Goal: Task Accomplishment & Management: Manage account settings

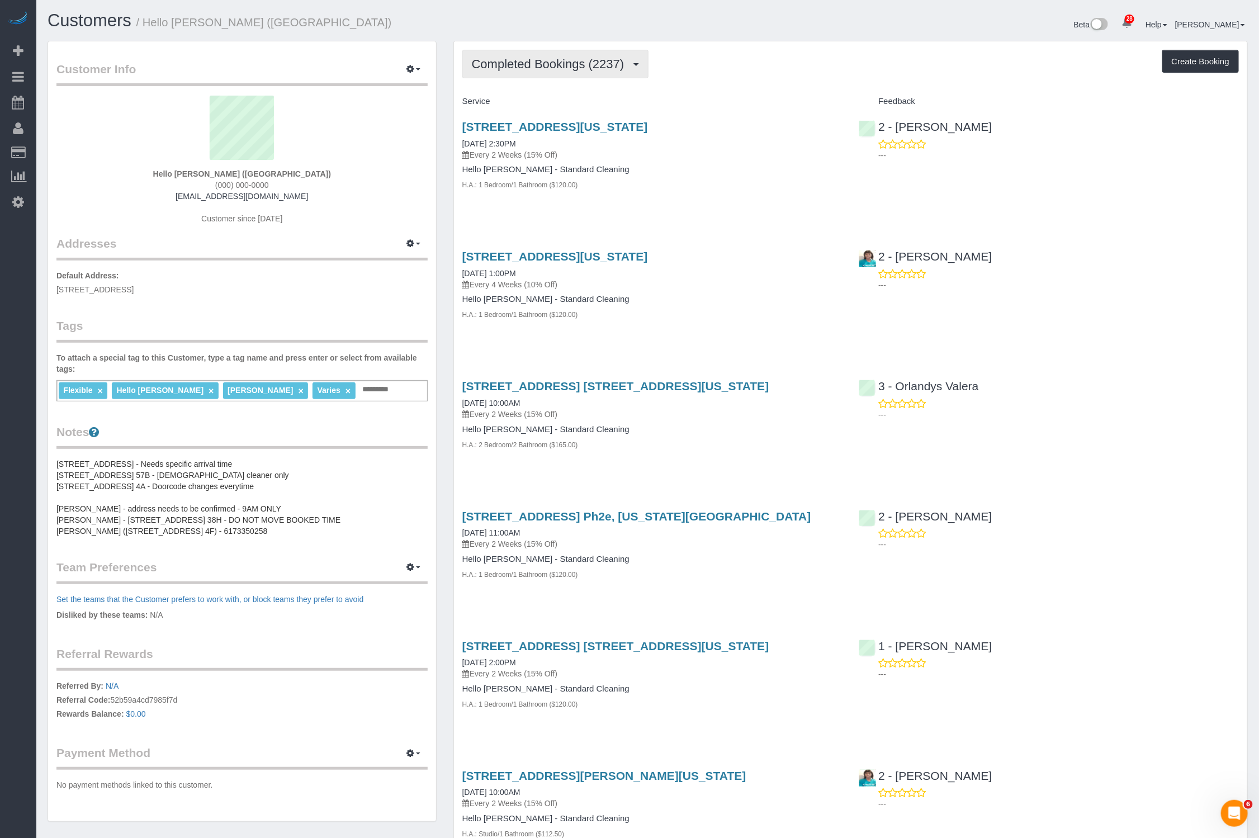
click at [576, 55] on button "Completed Bookings (2237)" at bounding box center [555, 64] width 186 height 29
click at [571, 107] on link "Upcoming Bookings (58)" at bounding box center [527, 104] width 129 height 15
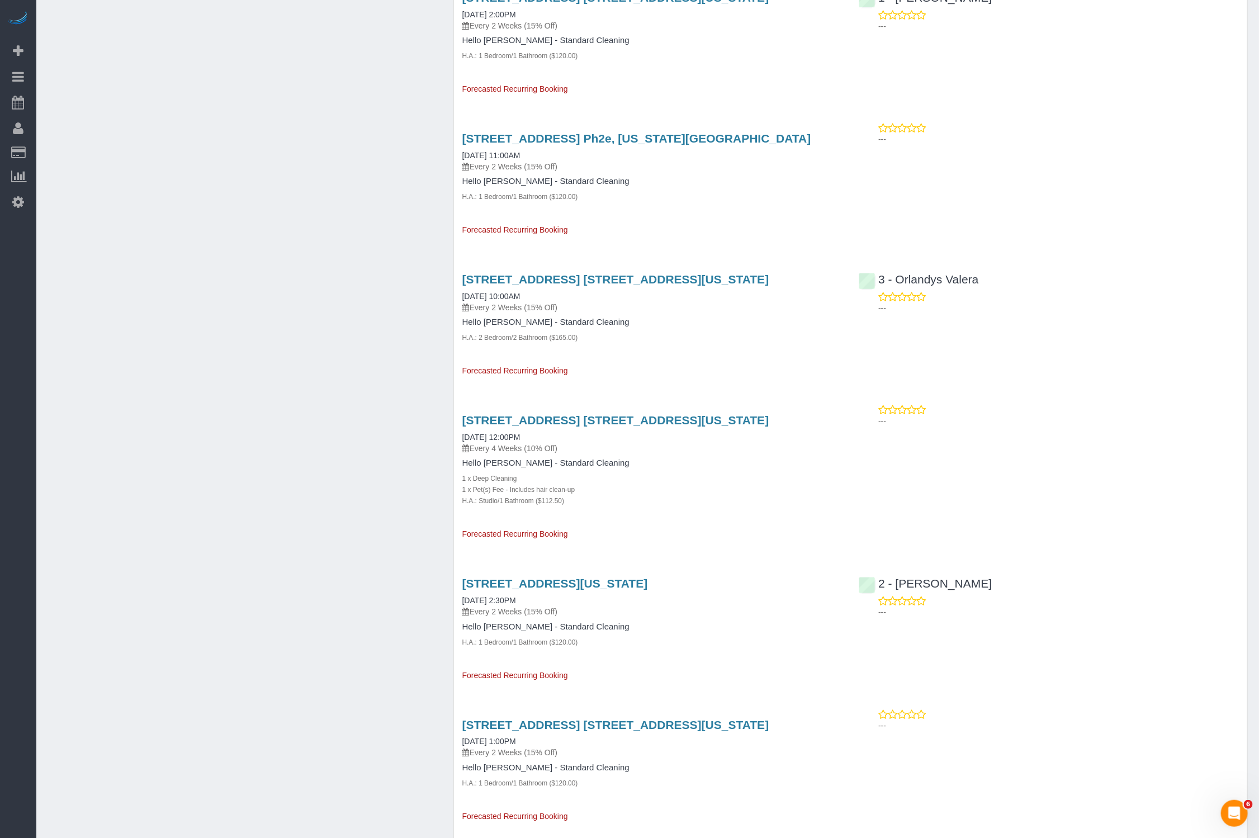
scroll to position [626, 0]
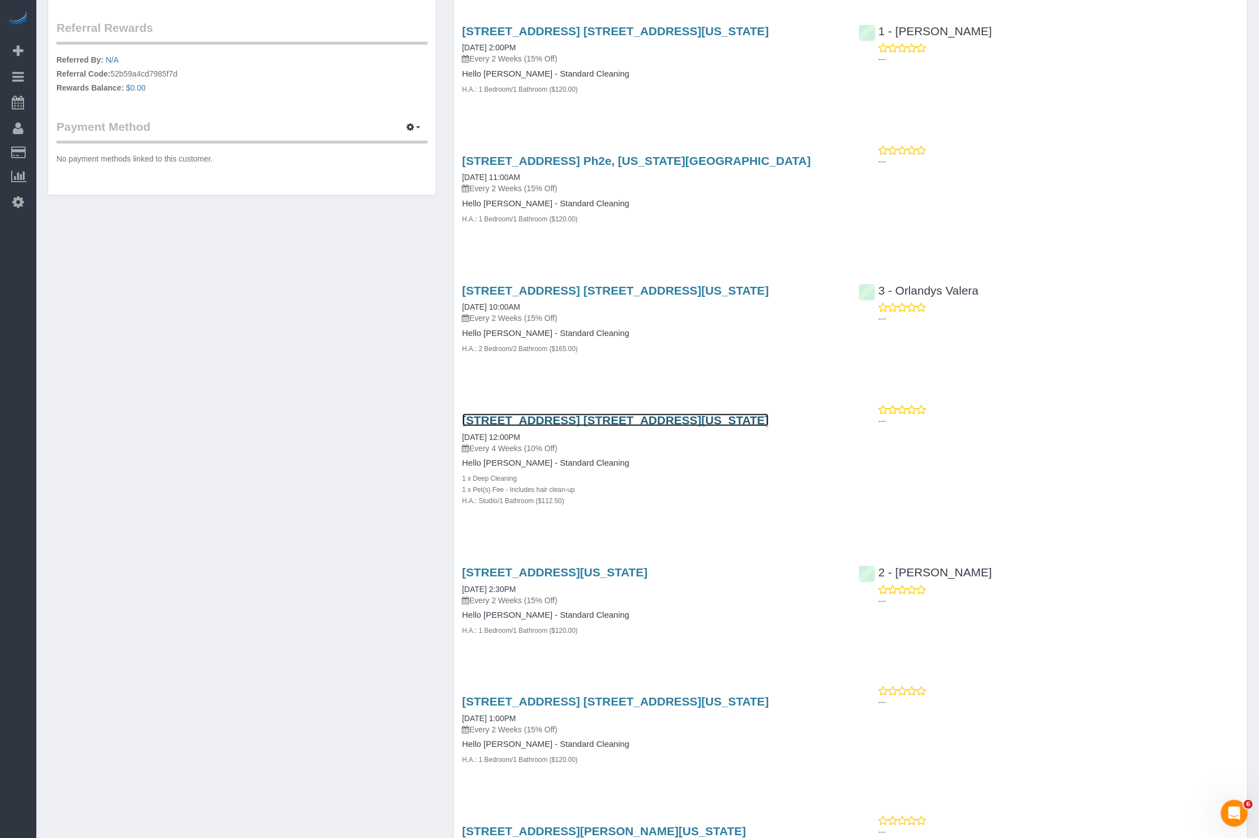
click at [551, 423] on link "[STREET_ADDRESS] [STREET_ADDRESS][US_STATE]" at bounding box center [615, 420] width 307 height 13
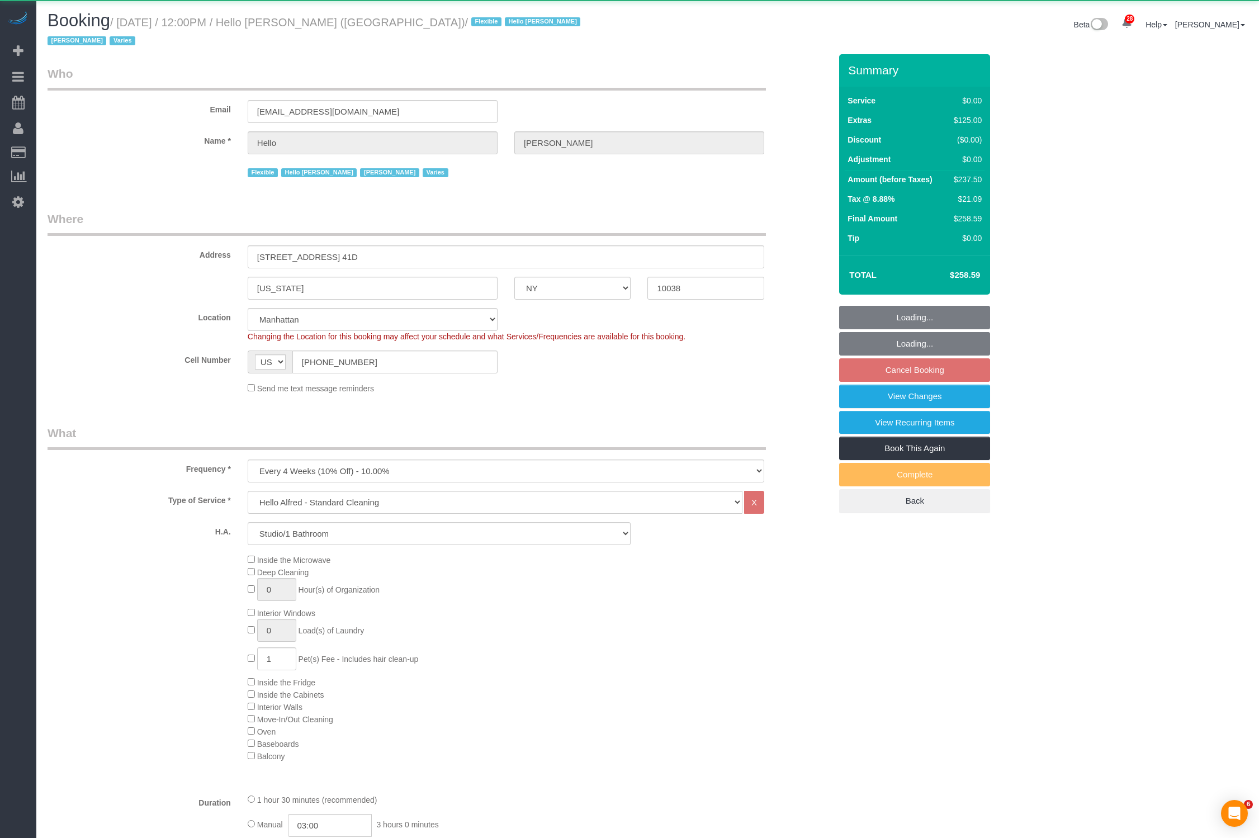
select select "NY"
select select "number:89"
select select "number:90"
select select "number:14"
select select "number:7"
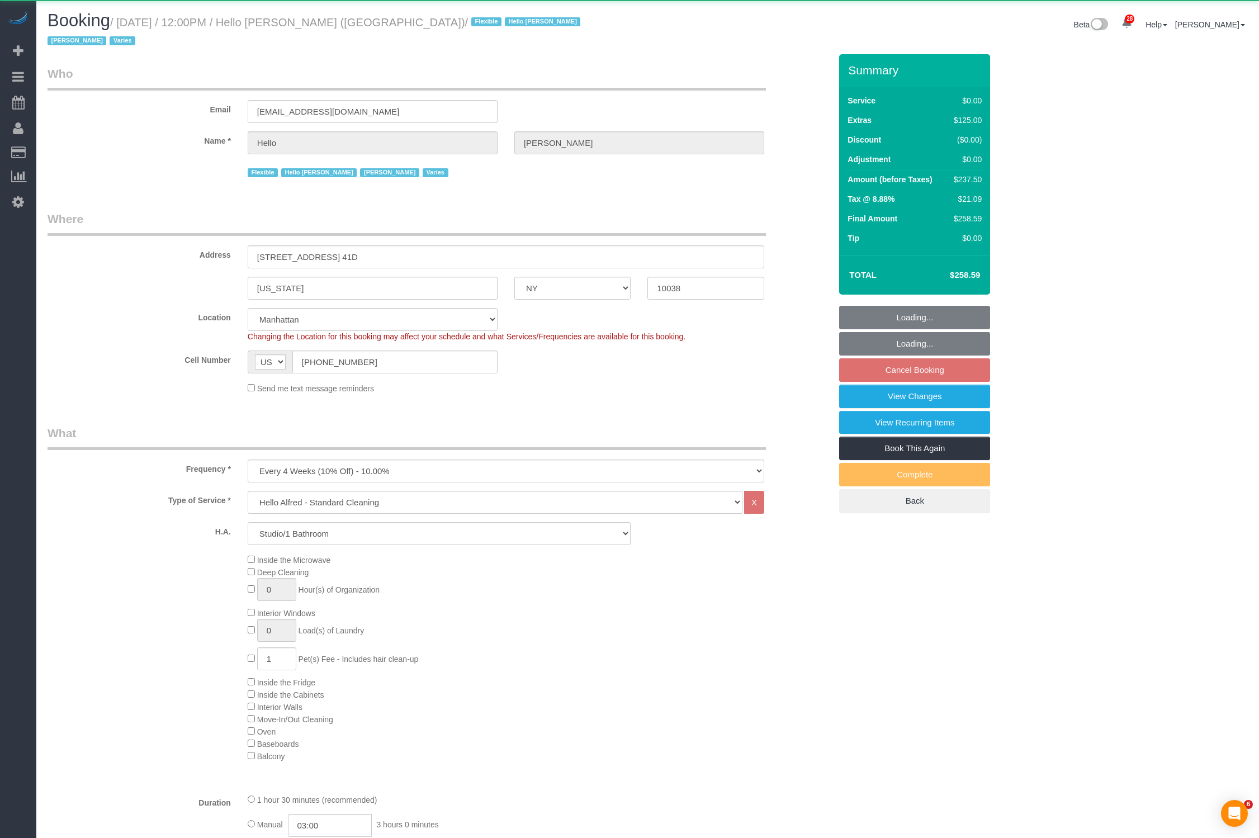
select select "object:1517"
select select "spot2"
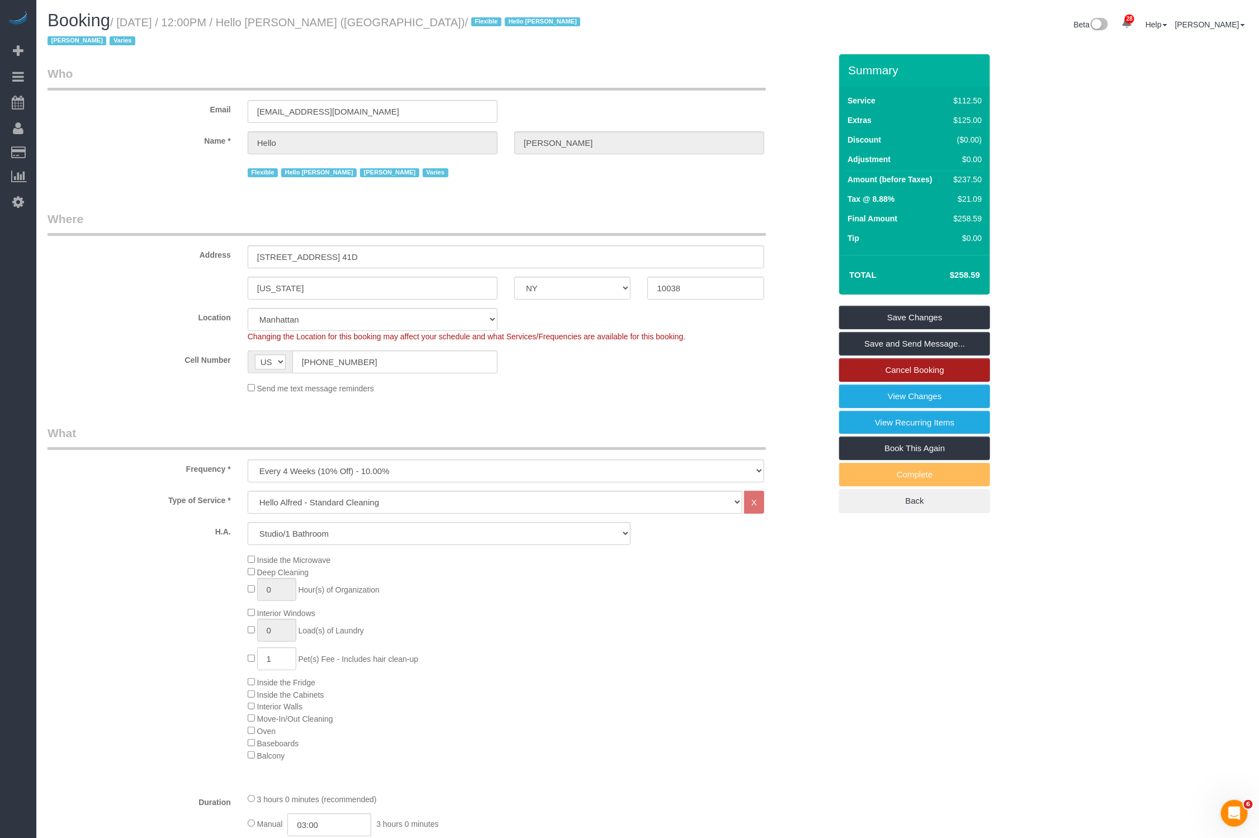
click at [887, 358] on link "Cancel Booking" at bounding box center [914, 369] width 151 height 23
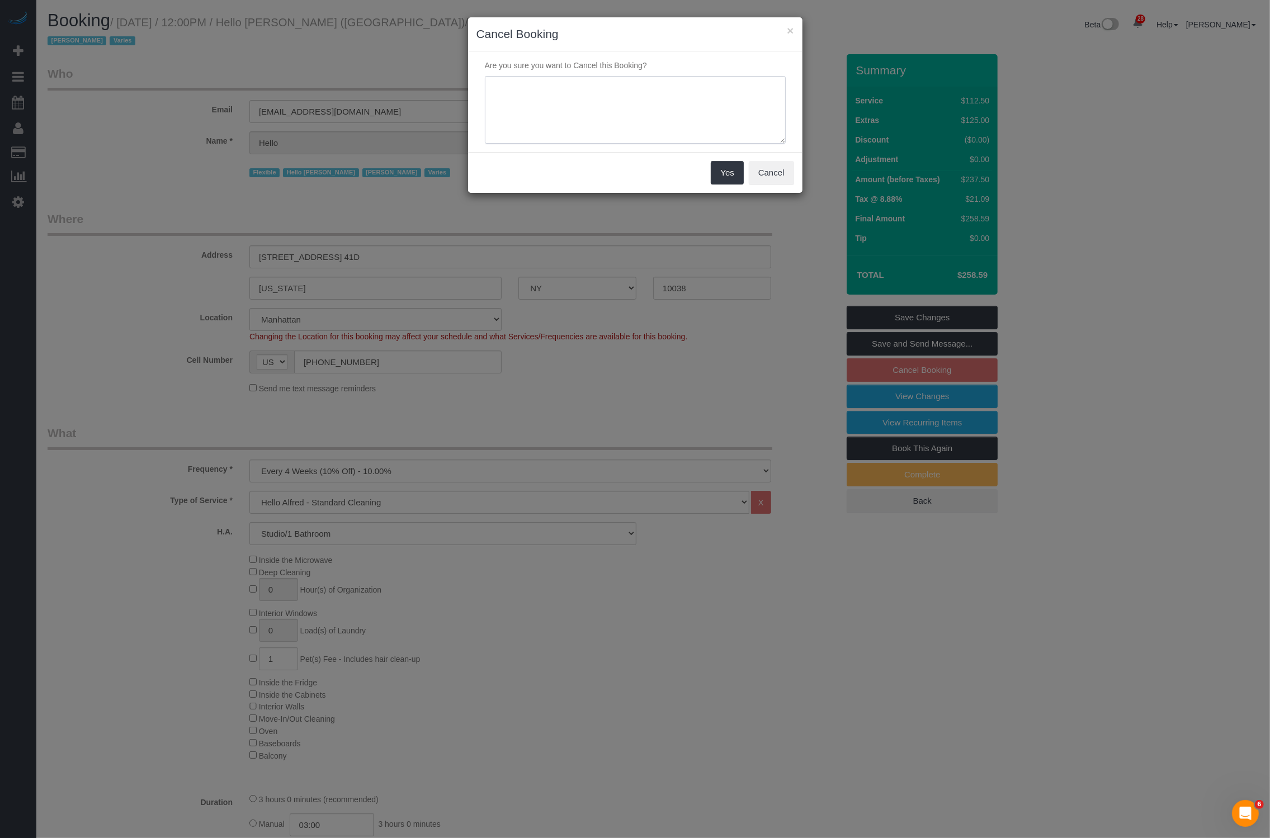
click at [518, 96] on textarea at bounding box center [635, 110] width 301 height 68
paste textarea "Reid Noch is canceling his cleanings indefinitely"
type textarea "Reid Noch is canceling his cleanings indefinitely"
click at [730, 176] on button "Yes" at bounding box center [727, 172] width 32 height 23
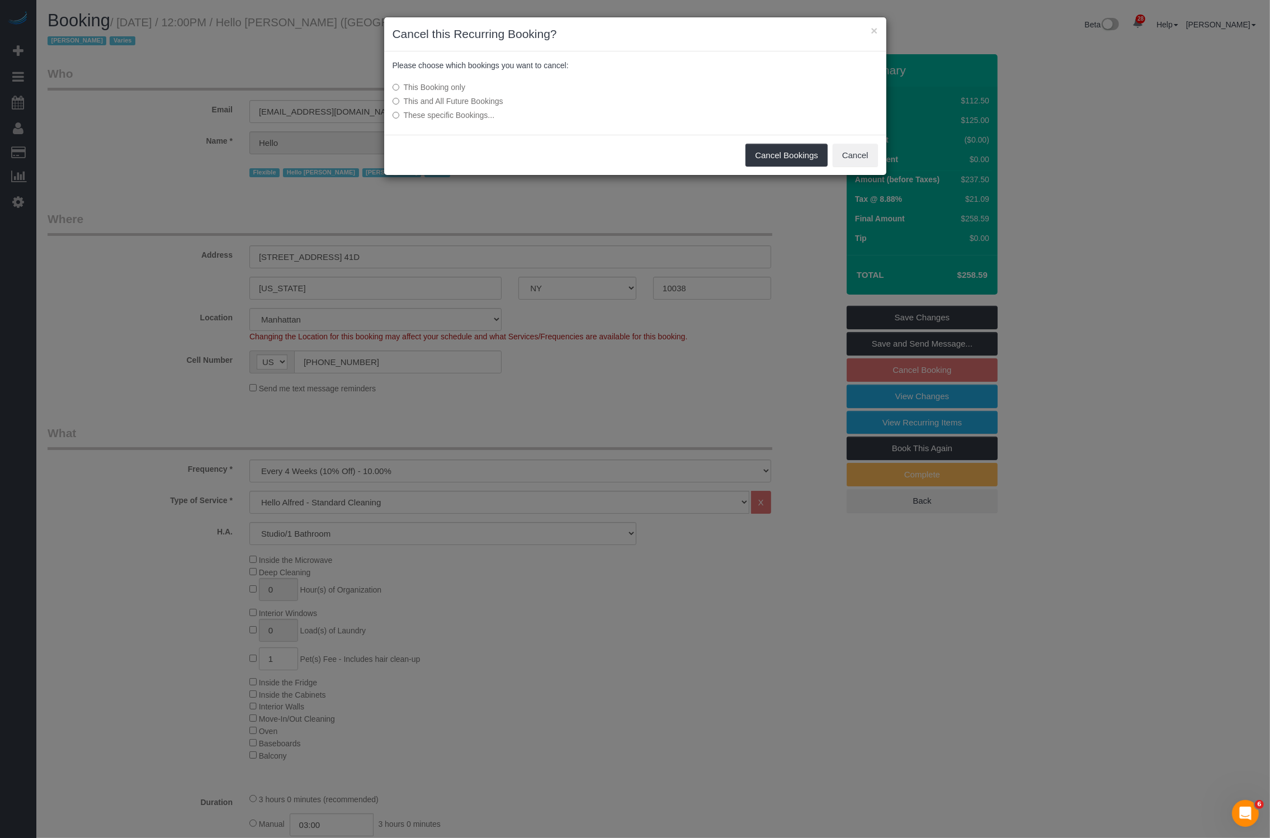
click at [466, 102] on label "This and All Future Bookings" at bounding box center [551, 101] width 318 height 11
click at [753, 157] on button "Cancel Bookings" at bounding box center [786, 155] width 82 height 23
